Goal: Transaction & Acquisition: Download file/media

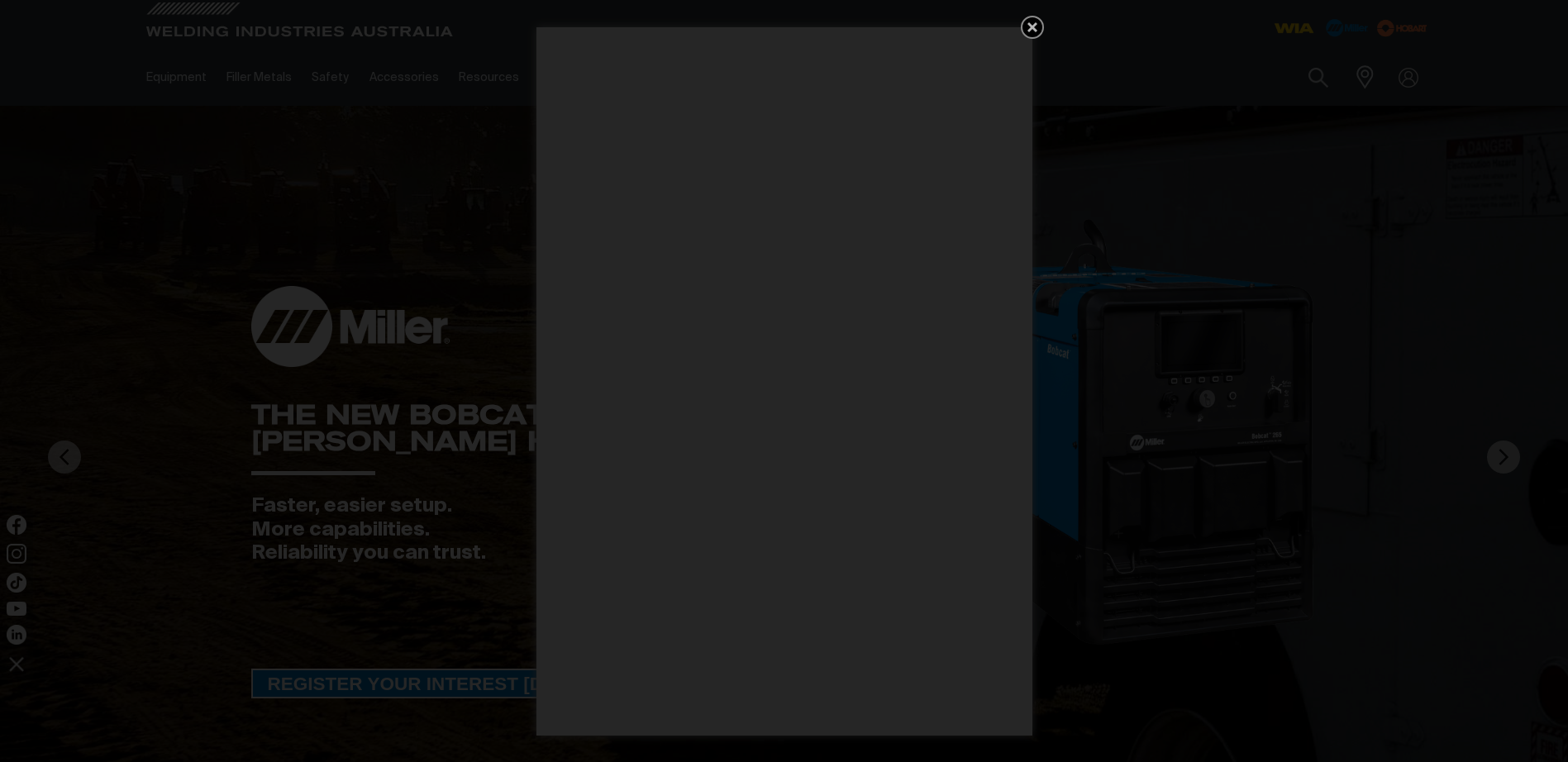
click at [1035, 24] on icon "Get 5 WIA Welding Guides Free!" at bounding box center [1032, 27] width 9 height 9
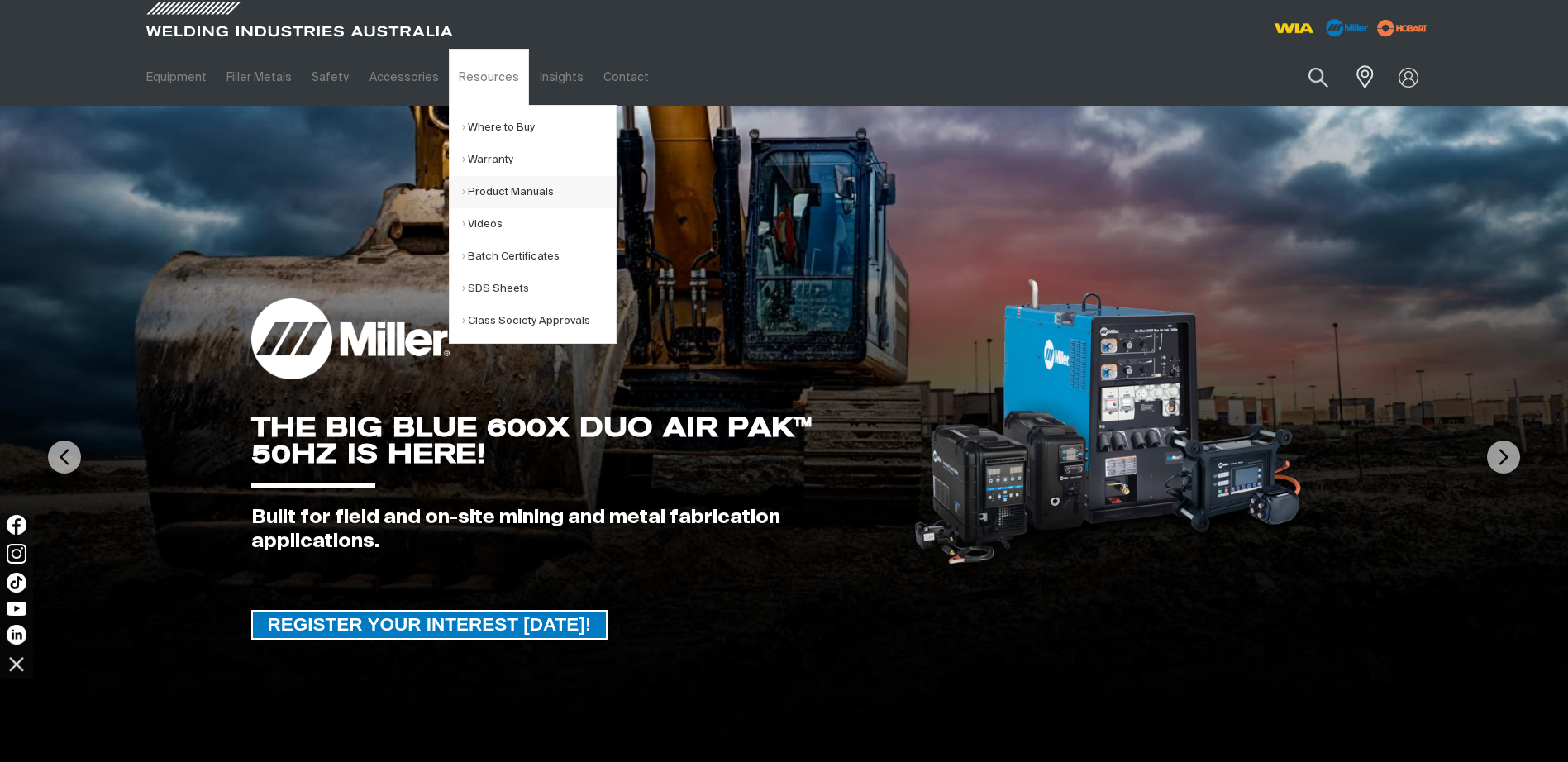
click at [497, 191] on link "Product Manuals" at bounding box center [539, 192] width 154 height 32
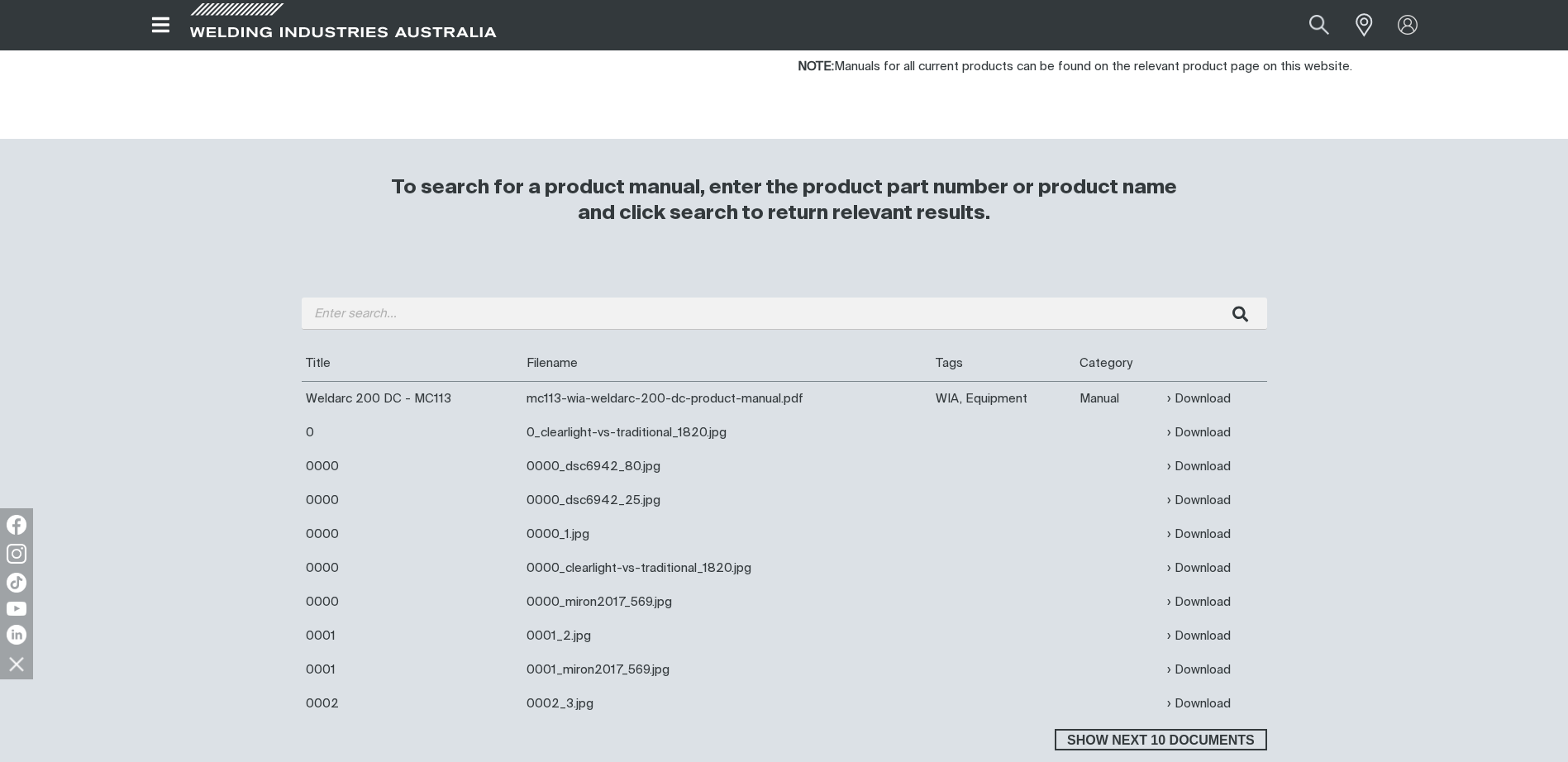
scroll to position [331, 0]
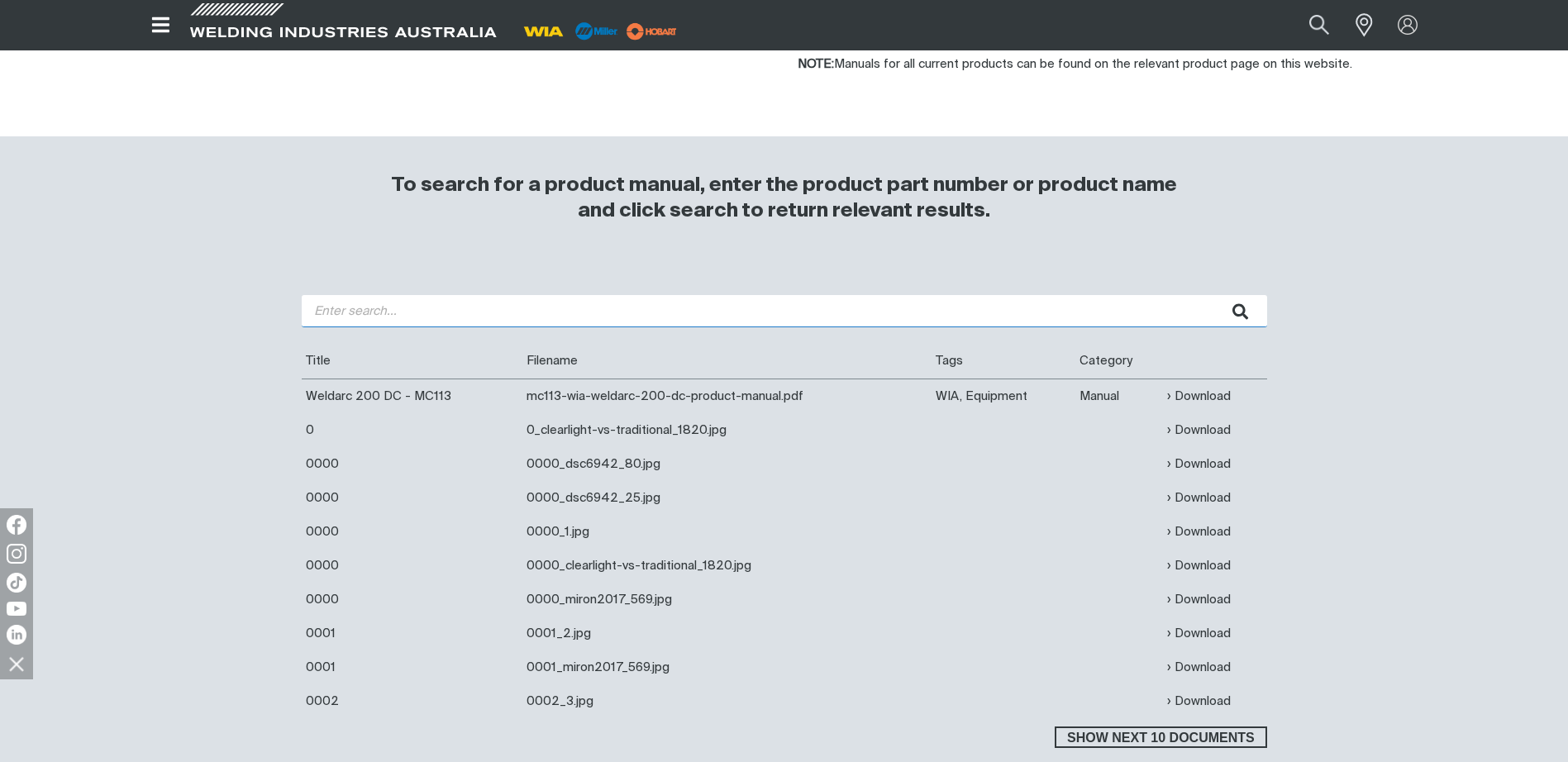
click at [327, 312] on input "search" at bounding box center [784, 311] width 965 height 32
click at [1215, 295] on button "submit" at bounding box center [1241, 311] width 52 height 32
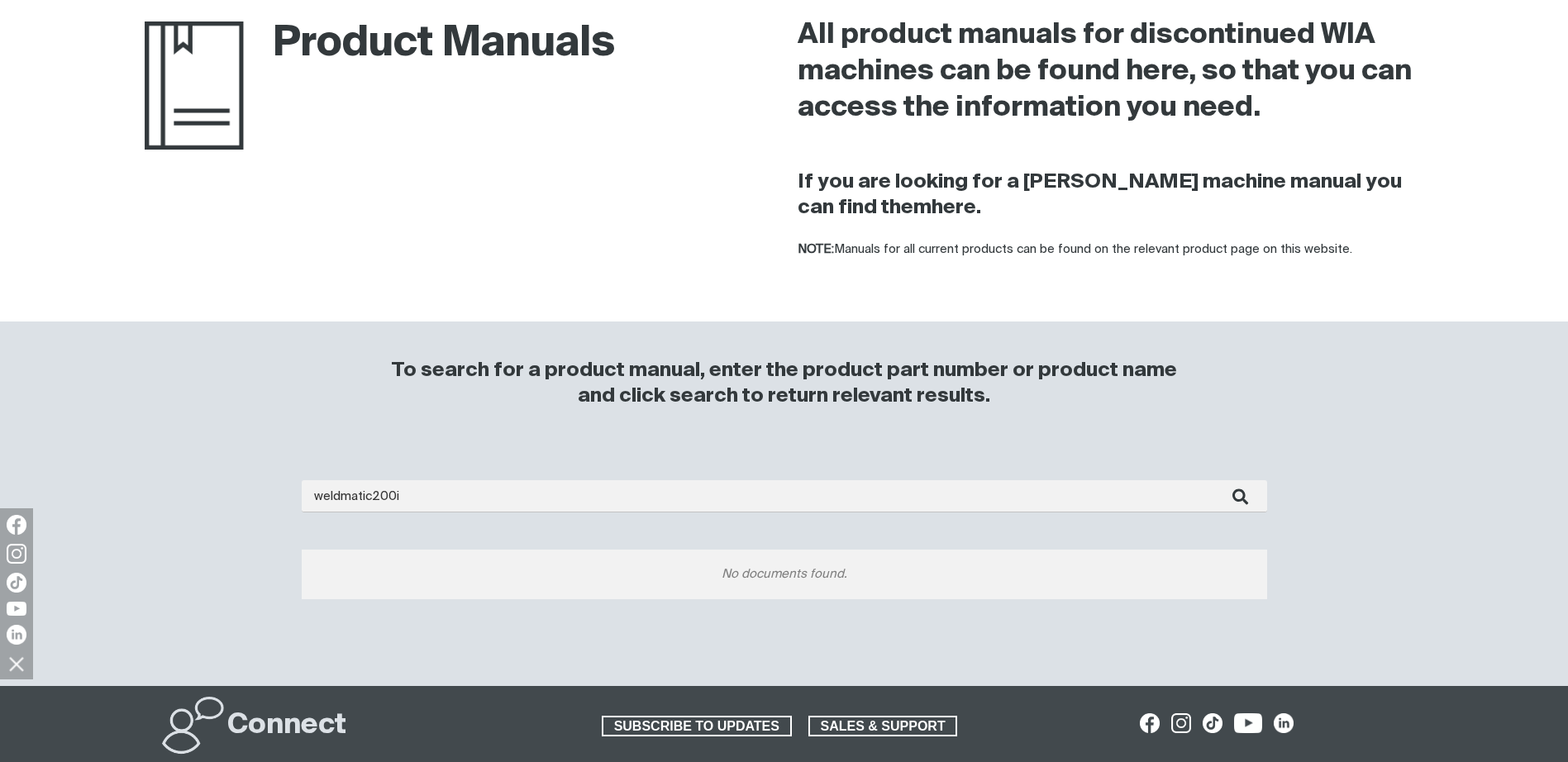
scroll to position [331, 0]
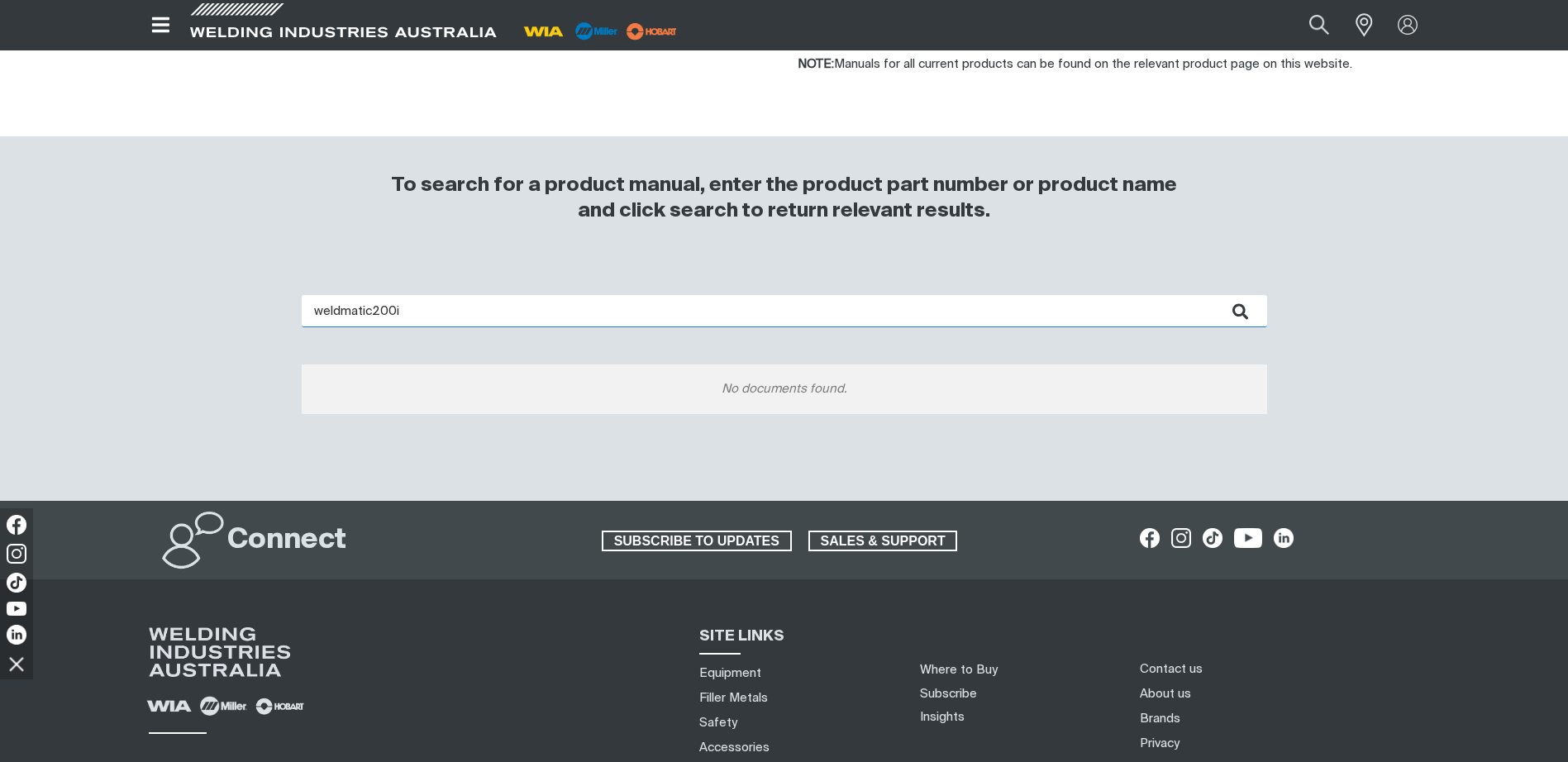
click at [370, 306] on input "weldmatic200i" at bounding box center [784, 311] width 965 height 32
type input "weldmatic 200i"
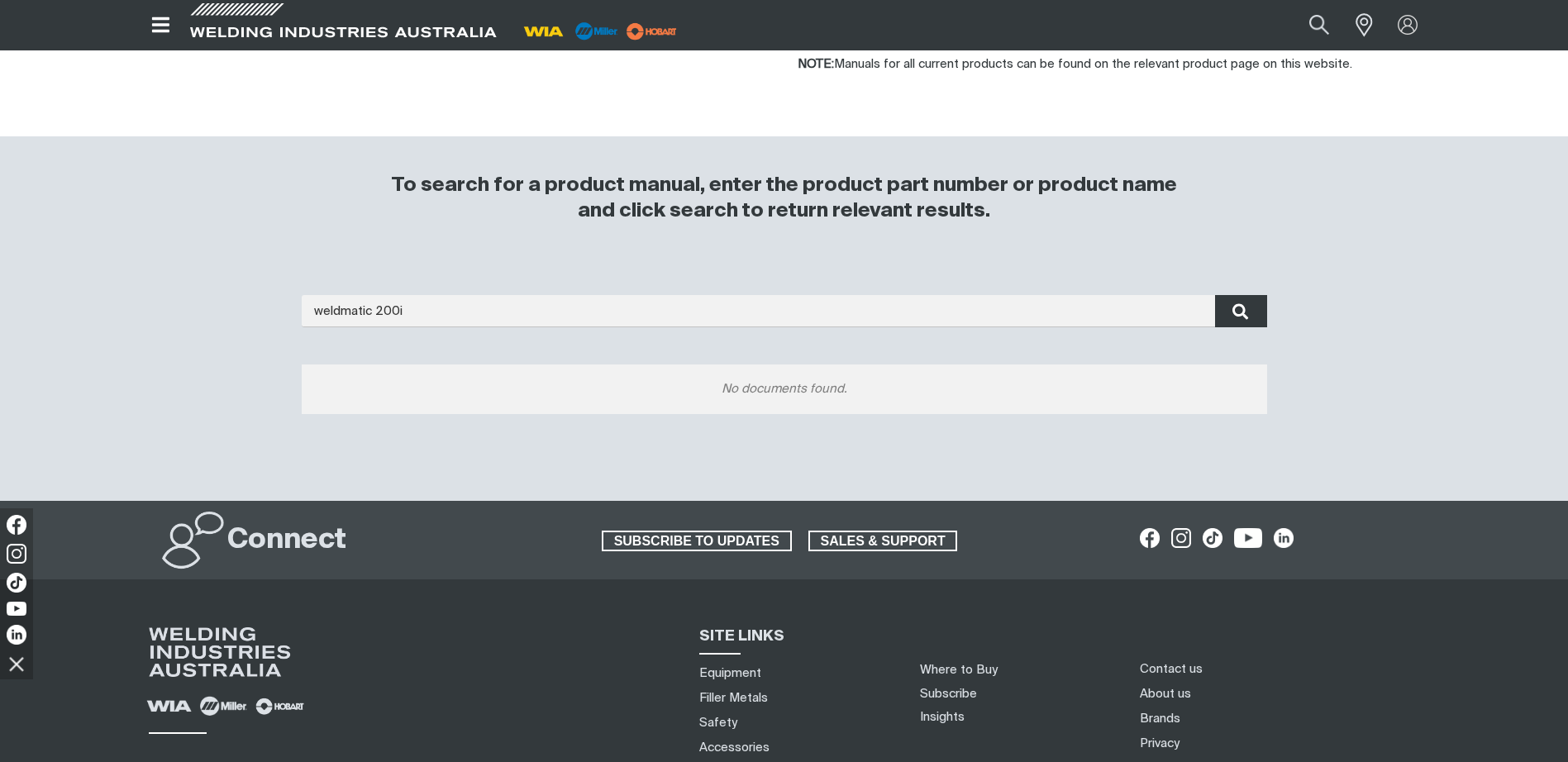
click at [1237, 312] on icon "submit" at bounding box center [1240, 312] width 16 height 22
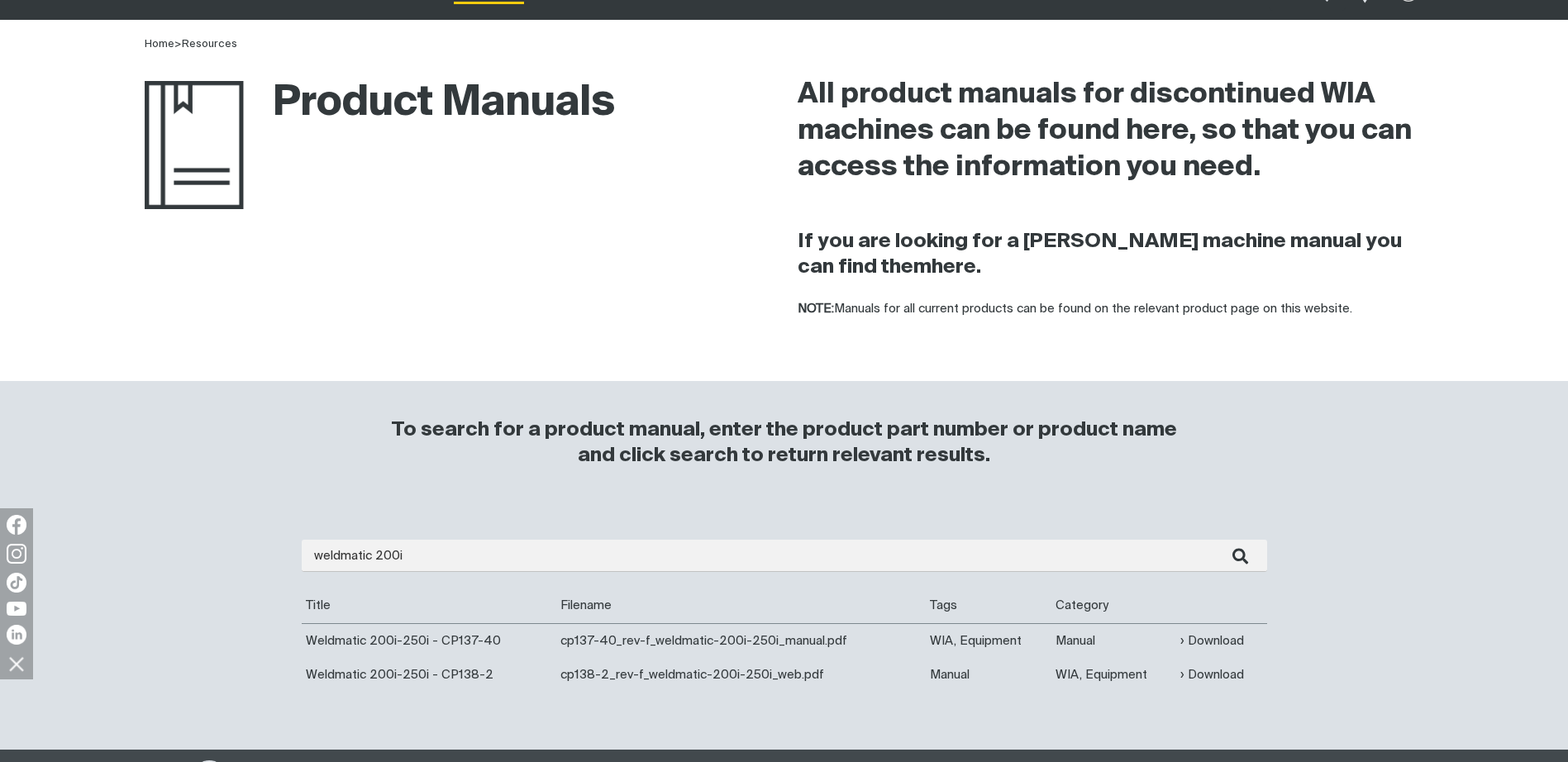
scroll to position [248, 0]
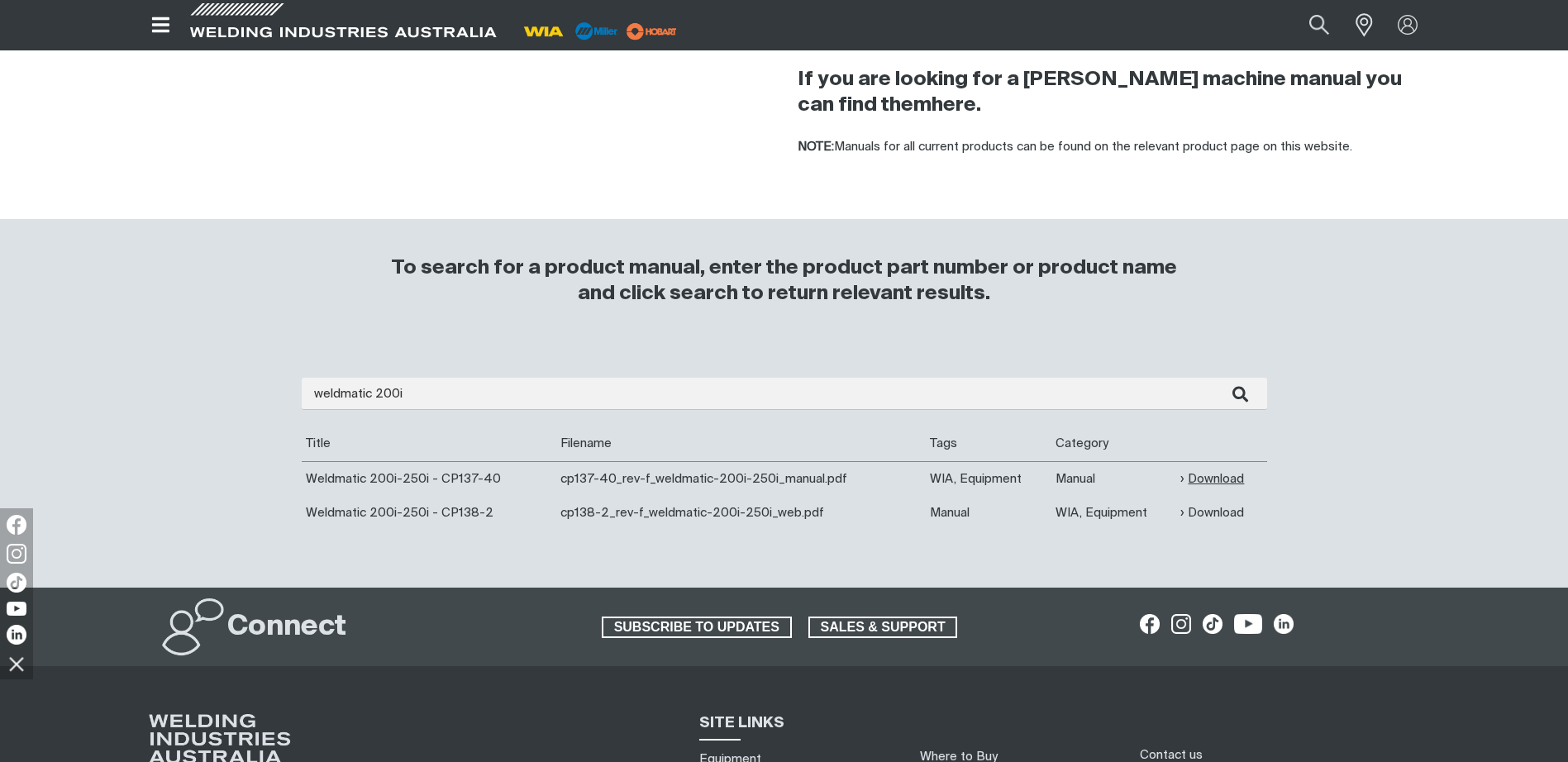
click at [1213, 474] on link "Download" at bounding box center [1212, 479] width 64 height 19
